Goal: Ask a question

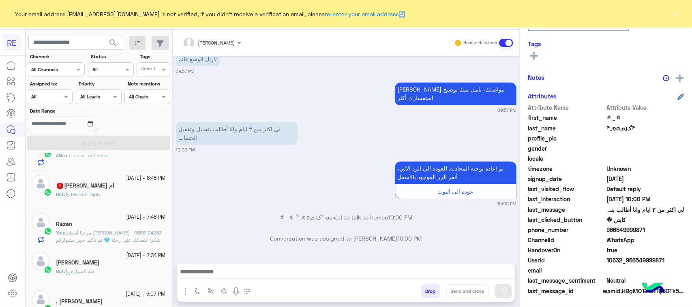
click at [130, 199] on div "Bot : Default reply" at bounding box center [111, 198] width 110 height 14
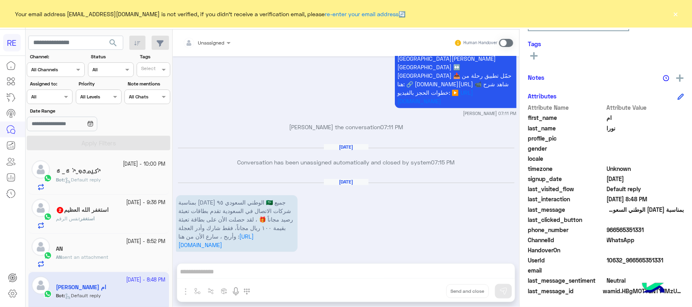
click at [77, 200] on div "[DATE] - 9:36 PM" at bounding box center [111, 203] width 110 height 8
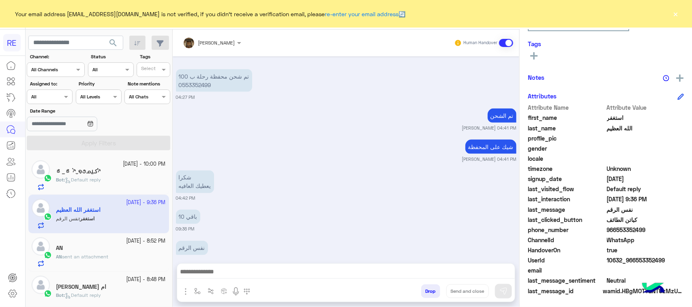
scroll to position [586, 0]
